Goal: Task Accomplishment & Management: Complete application form

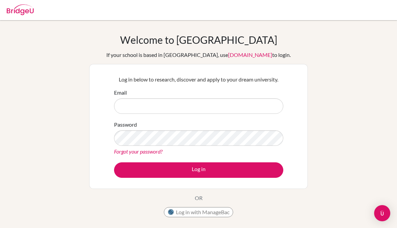
click at [212, 209] on button "Log in with ManageBac" at bounding box center [198, 212] width 69 height 10
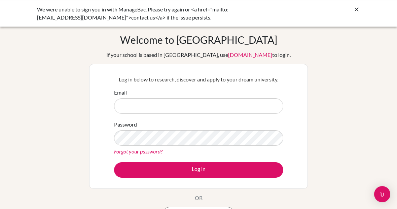
click at [351, 11] on div "We were unable to sign you in with ManageBac. Please try again or <a href="mail…" at bounding box center [198, 13] width 323 height 16
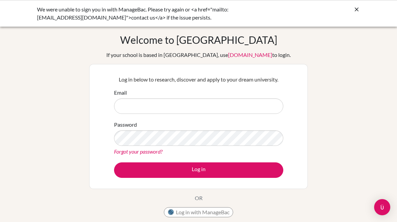
click at [352, 17] on div "We were unable to sign you in with ManageBac. Please try again or <a href="mail…" at bounding box center [198, 13] width 323 height 16
click at [356, 10] on icon at bounding box center [357, 9] width 7 height 7
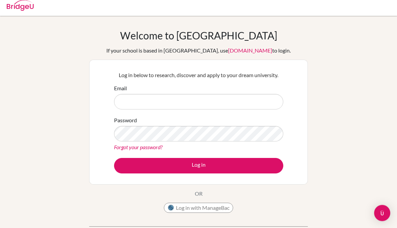
scroll to position [4, 0]
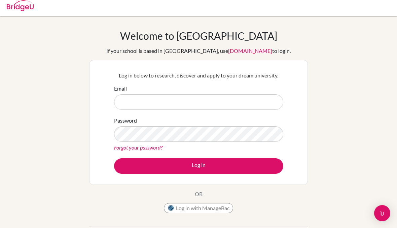
click at [197, 209] on button "Log in with ManageBac" at bounding box center [198, 208] width 69 height 10
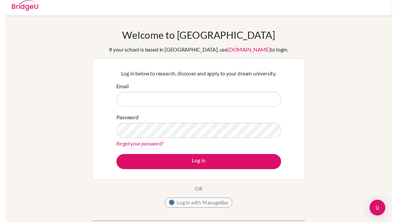
scroll to position [23, 0]
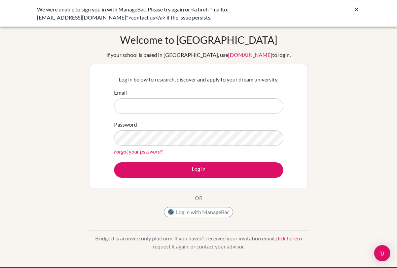
click at [181, 209] on button "Log in with ManageBac" at bounding box center [198, 212] width 69 height 10
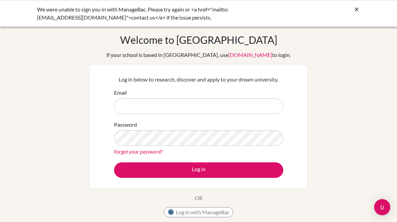
click at [125, 106] on input "Email" at bounding box center [198, 105] width 169 height 15
click at [138, 209] on div "Welcome to BridgeU If your school is based in China, use app.bridge-u.com.cn to…" at bounding box center [198, 127] width 219 height 187
click at [179, 209] on button "Log in with ManageBac" at bounding box center [198, 212] width 69 height 10
click at [183, 209] on button "Log in with ManageBac" at bounding box center [198, 212] width 69 height 10
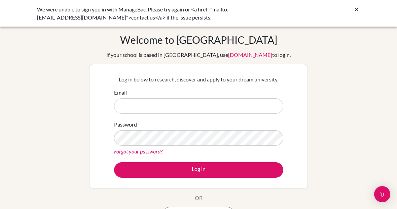
click at [356, 8] on icon at bounding box center [357, 9] width 7 height 7
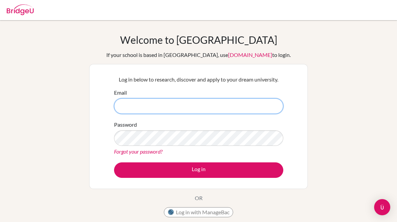
click at [180, 111] on input "Email" at bounding box center [198, 105] width 169 height 15
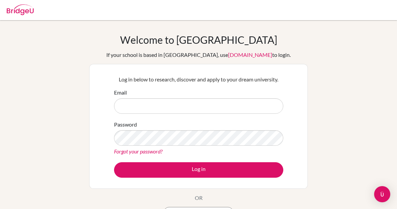
click at [215, 208] on button "Log in with ManageBac" at bounding box center [198, 212] width 69 height 10
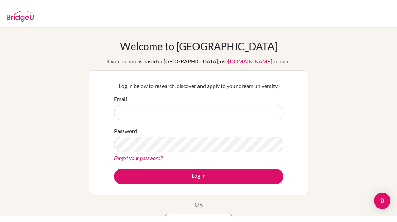
scroll to position [36, 0]
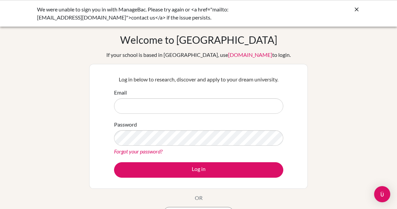
click at [357, 8] on icon at bounding box center [357, 9] width 7 height 7
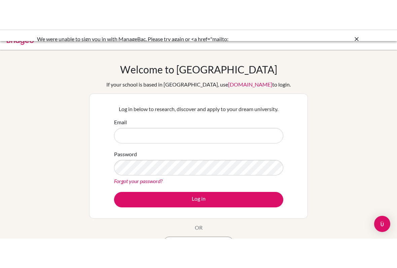
scroll to position [22, 0]
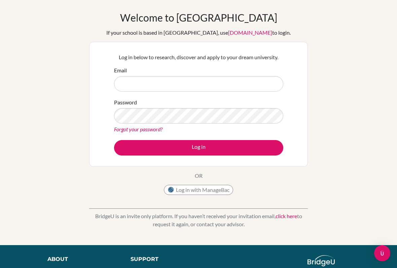
click at [218, 188] on button "Log in with ManageBac" at bounding box center [198, 190] width 69 height 10
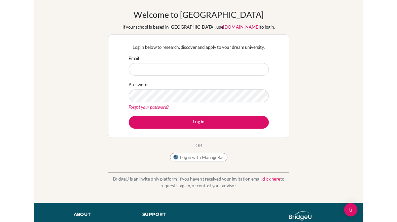
scroll to position [41, 0]
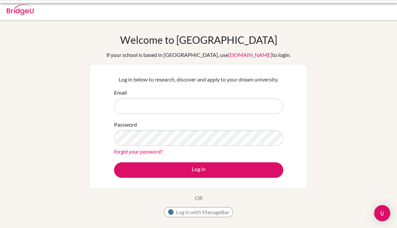
scroll to position [33, 0]
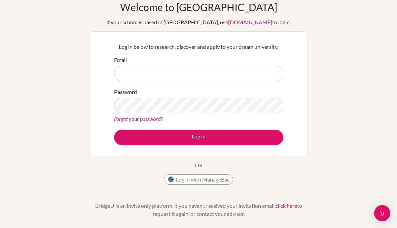
click at [221, 179] on button "Log in with ManageBac" at bounding box center [198, 179] width 69 height 10
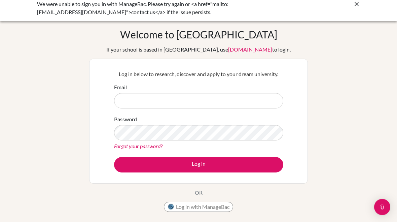
scroll to position [0, 0]
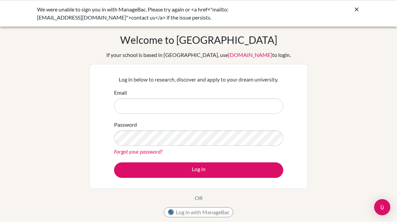
click at [356, 6] on div at bounding box center [357, 9] width 7 height 8
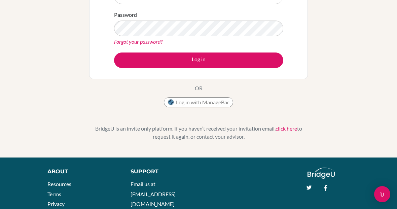
scroll to position [110, 0]
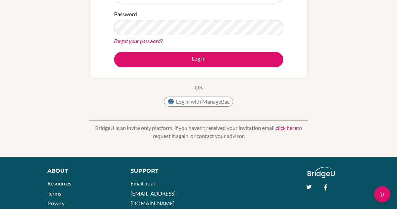
click at [209, 102] on button "Log in with ManageBac" at bounding box center [198, 102] width 69 height 10
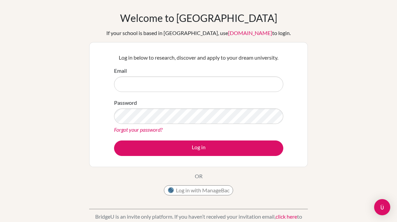
scroll to position [0, 0]
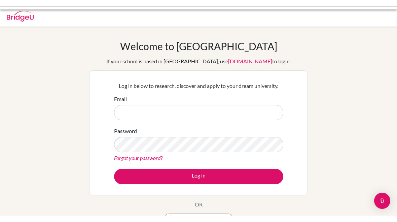
scroll to position [79, 0]
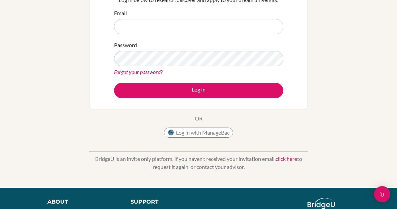
click at [210, 137] on button "Log in with ManageBac" at bounding box center [198, 133] width 69 height 10
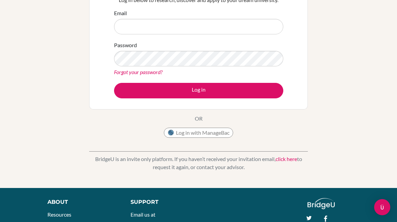
click at [229, 135] on button "Log in with ManageBac" at bounding box center [198, 133] width 69 height 10
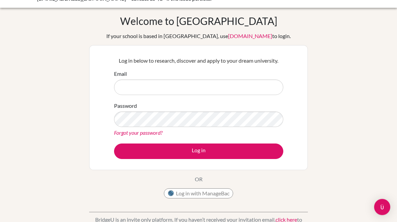
scroll to position [0, 0]
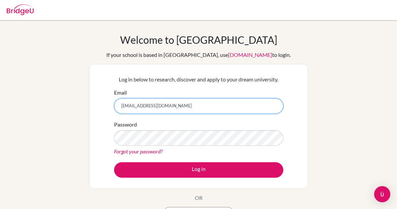
type input "[EMAIL_ADDRESS][DOMAIN_NAME]"
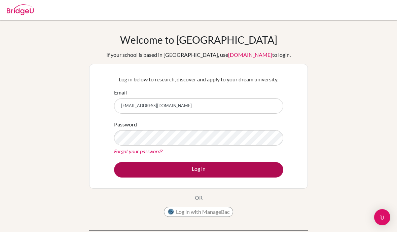
click at [237, 171] on button "Log in" at bounding box center [198, 169] width 169 height 15
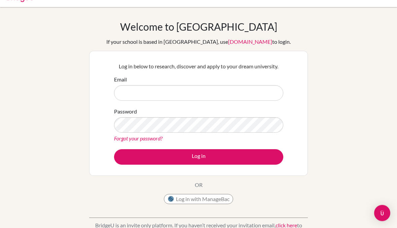
scroll to position [13, 0]
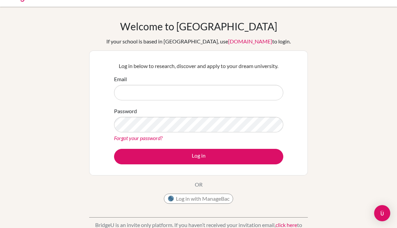
click at [201, 201] on button "Log in with ManageBac" at bounding box center [198, 199] width 69 height 10
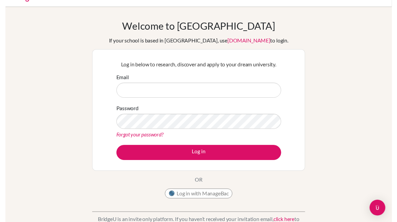
scroll to position [32, 0]
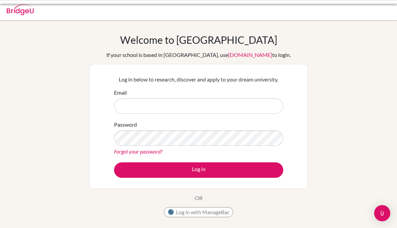
scroll to position [57, 0]
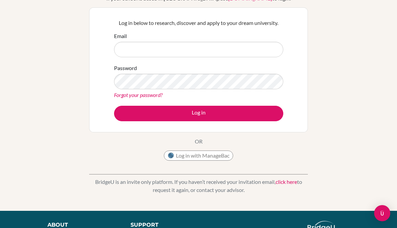
click at [222, 158] on button "Log in with ManageBac" at bounding box center [198, 156] width 69 height 10
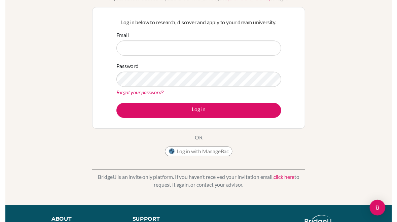
scroll to position [75, 0]
